Goal: Task Accomplishment & Management: Manage account settings

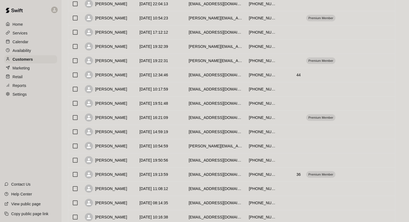
scroll to position [250, 0]
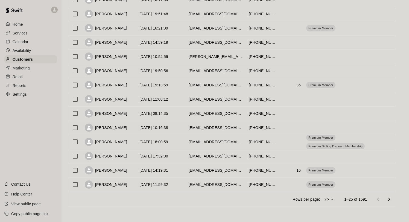
click at [23, 85] on p "Reports" at bounding box center [20, 85] width 14 height 5
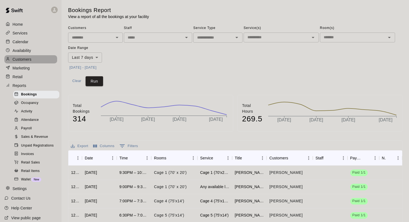
click at [24, 60] on p "Customers" at bounding box center [22, 59] width 19 height 5
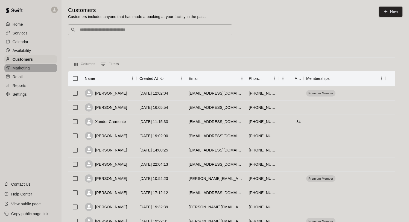
click at [24, 67] on p "Marketing" at bounding box center [21, 67] width 17 height 5
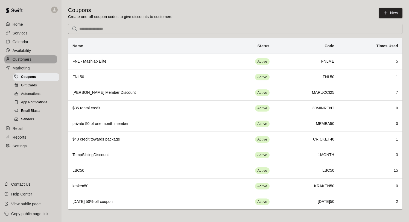
click at [19, 57] on p "Customers" at bounding box center [22, 59] width 19 height 5
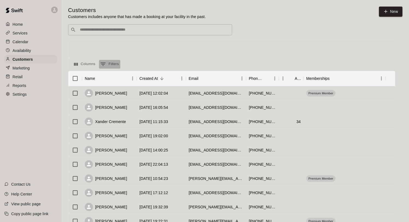
click at [108, 64] on button "0 Filters" at bounding box center [109, 64] width 21 height 9
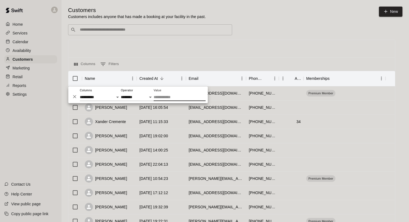
click at [124, 33] on div "​ ​" at bounding box center [150, 29] width 164 height 11
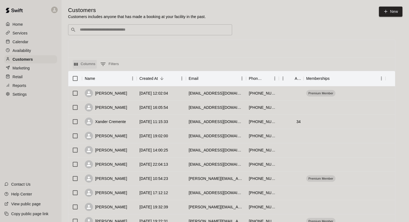
click at [80, 63] on button "Columns" at bounding box center [85, 64] width 24 height 9
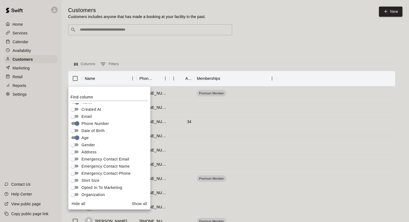
scroll to position [38, 0]
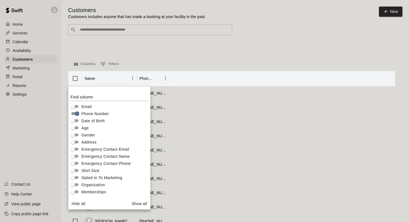
click at [170, 62] on div "Columns 0 Filters" at bounding box center [231, 63] width 326 height 13
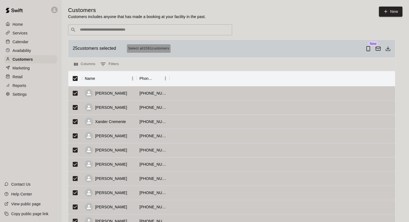
click at [151, 48] on button "Select all 1591 customers" at bounding box center [149, 48] width 44 height 8
click at [388, 50] on icon "Download as csv" at bounding box center [387, 48] width 5 height 5
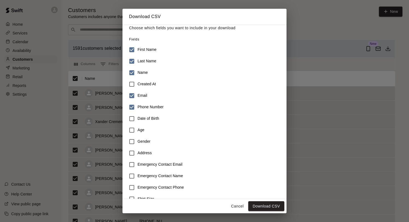
scroll to position [0, 0]
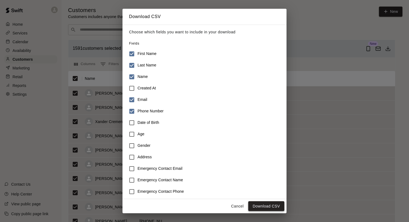
click at [267, 201] on button "Download CSV" at bounding box center [266, 206] width 36 height 10
